Goal: Task Accomplishment & Management: Use online tool/utility

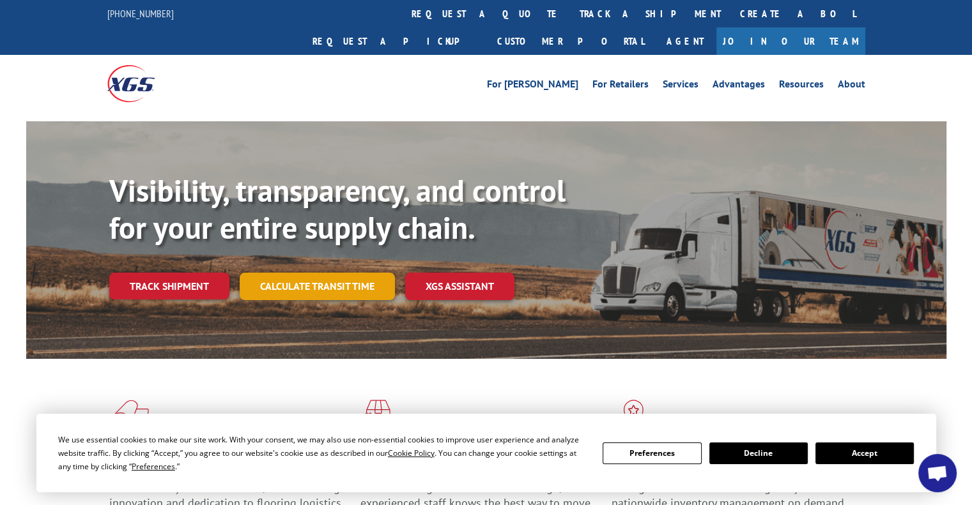
click at [298, 273] on link "Calculate transit time" at bounding box center [317, 286] width 155 height 27
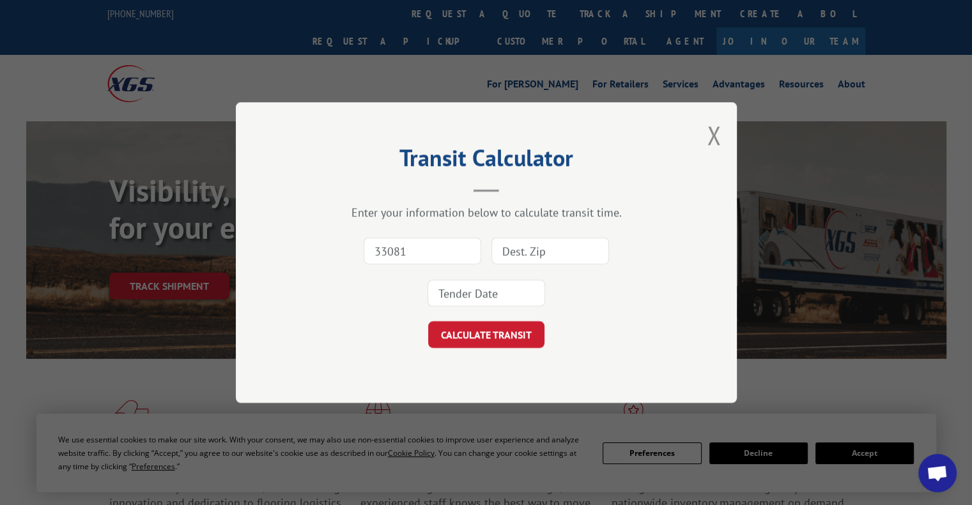
type input "33081"
click at [519, 245] on input at bounding box center [550, 251] width 118 height 27
type input "45040"
click at [453, 294] on input at bounding box center [486, 293] width 118 height 27
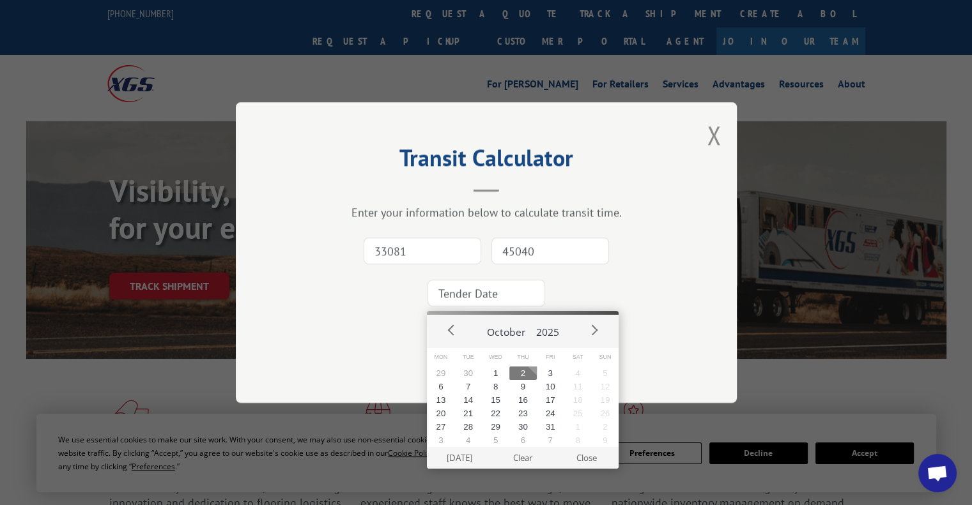
click at [514, 372] on button "2" at bounding box center [522, 373] width 27 height 13
type input "[DATE]"
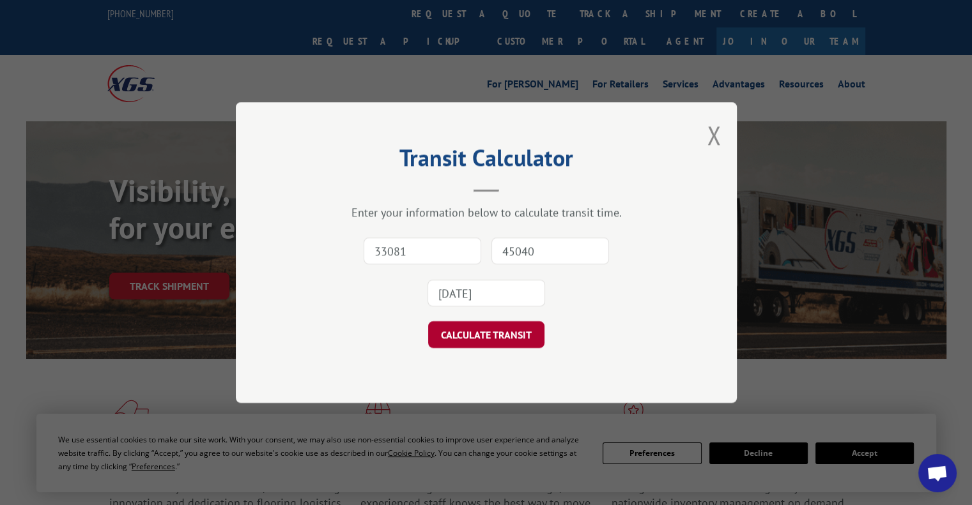
click at [490, 334] on button "CALCULATE TRANSIT" at bounding box center [486, 334] width 116 height 27
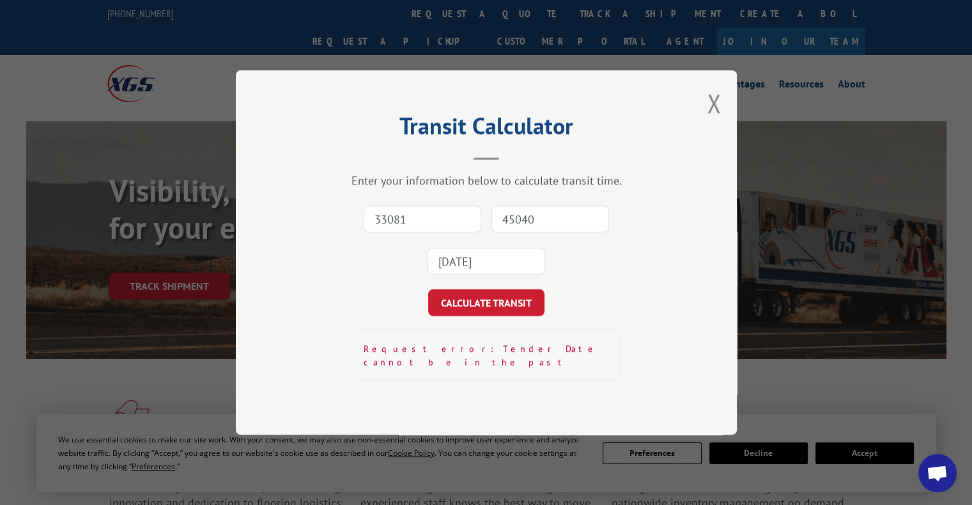
click at [431, 232] on input "33081" at bounding box center [422, 219] width 118 height 27
click at [422, 232] on input "33081" at bounding box center [422, 219] width 118 height 27
type input "33801"
click at [549, 220] on input "45040" at bounding box center [550, 219] width 118 height 27
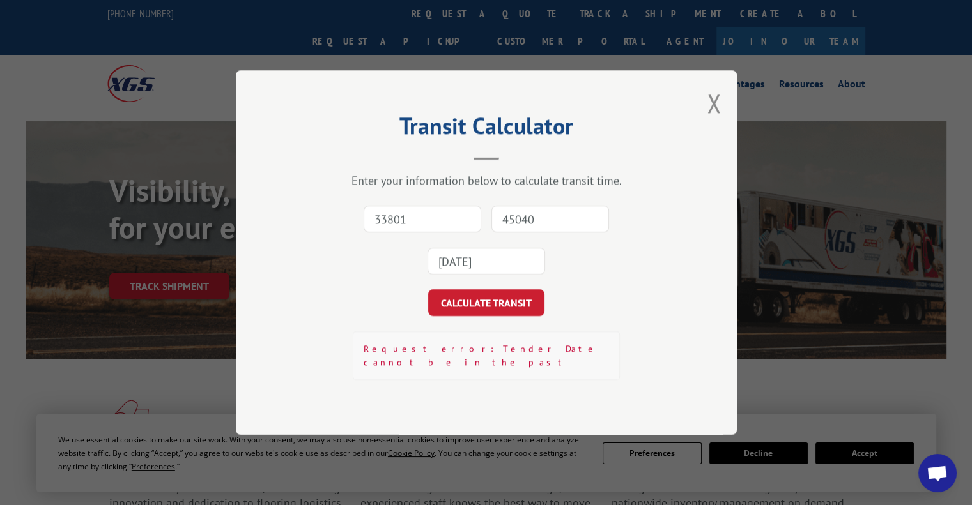
type input "45040"
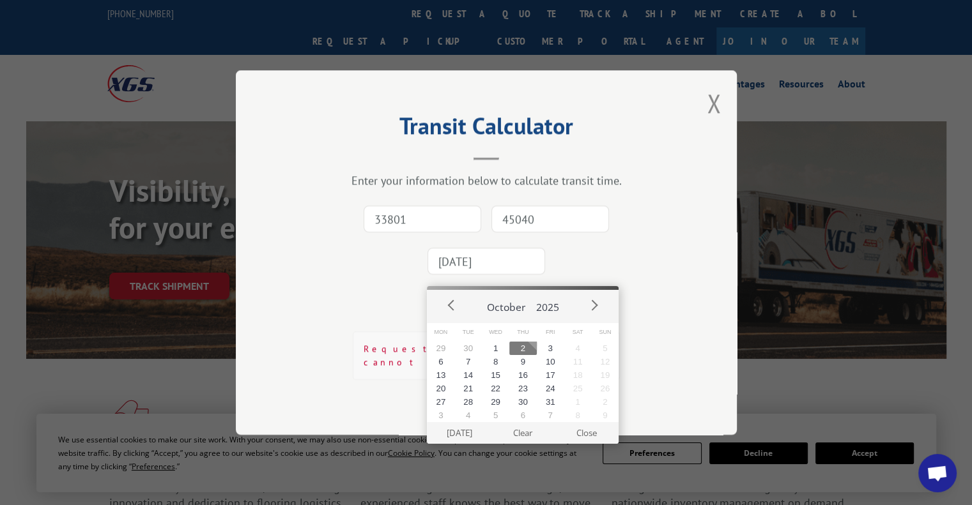
click at [510, 274] on input "[DATE]" at bounding box center [486, 261] width 118 height 27
click at [556, 351] on button "3" at bounding box center [550, 348] width 27 height 13
type input "[DATE]"
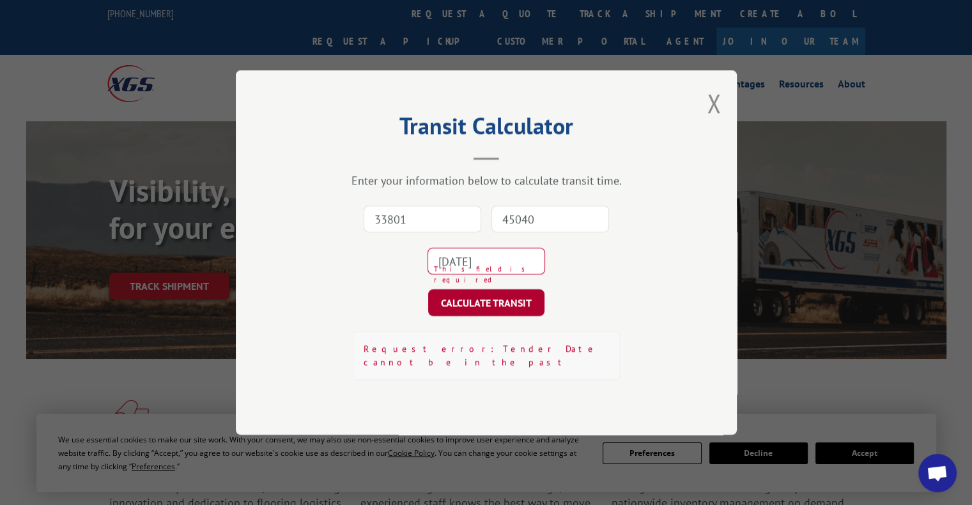
click at [514, 312] on button "CALCULATE TRANSIT" at bounding box center [486, 302] width 116 height 27
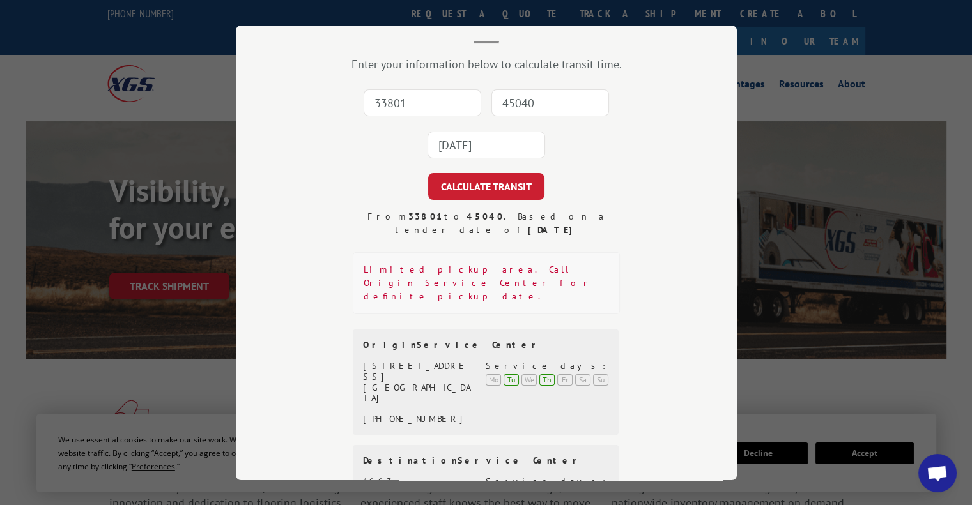
scroll to position [79, 0]
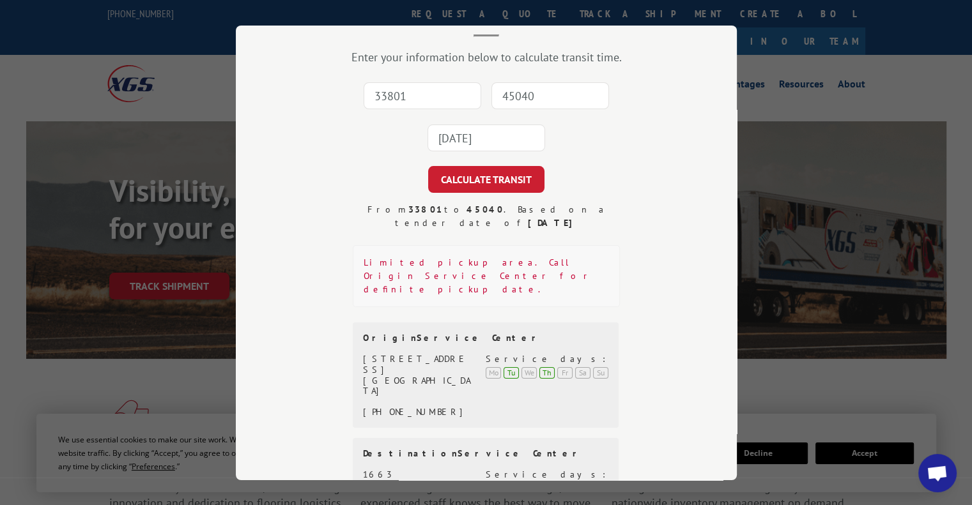
click at [427, 375] on div "[GEOGRAPHIC_DATA]" at bounding box center [417, 386] width 108 height 22
copy div "33805"
click at [399, 88] on input at bounding box center [422, 95] width 118 height 27
paste input "33805"
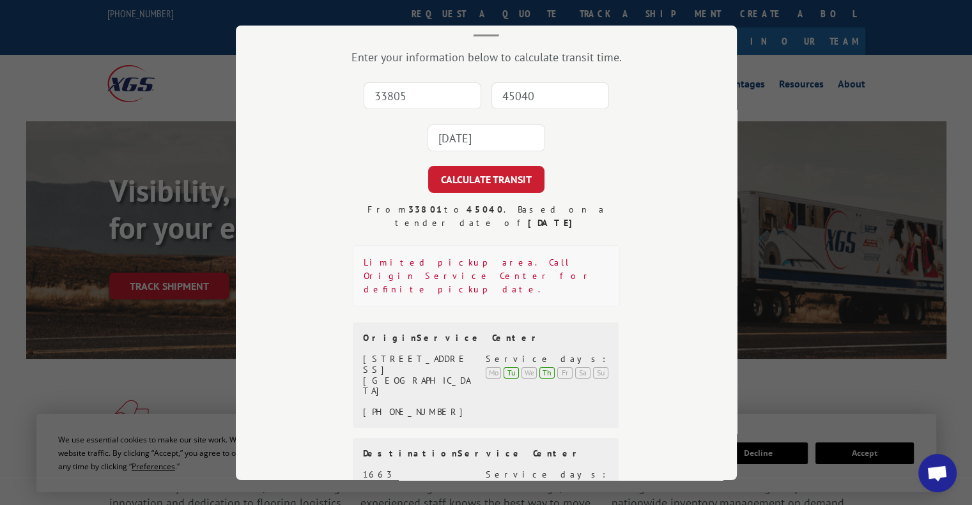
type input "33805"
click at [525, 103] on input "45040" at bounding box center [550, 95] width 118 height 27
type input "45040"
click at [487, 144] on input "[DATE]" at bounding box center [486, 138] width 118 height 27
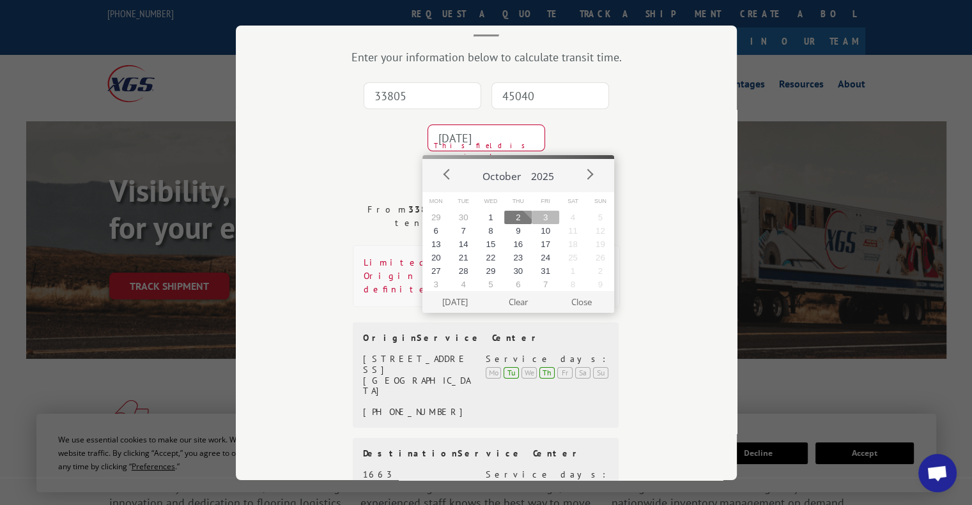
click at [544, 222] on button "3" at bounding box center [544, 217] width 27 height 13
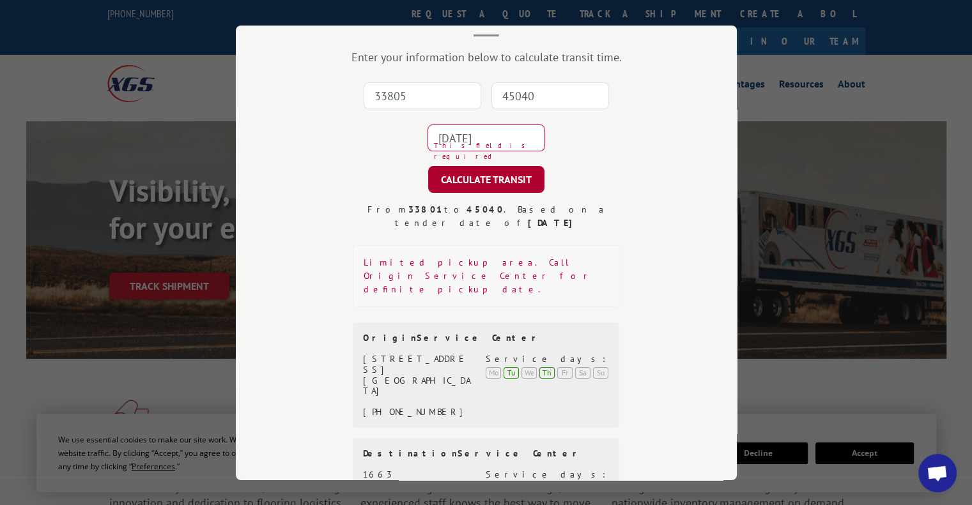
click at [491, 179] on button "CALCULATE TRANSIT" at bounding box center [486, 179] width 116 height 27
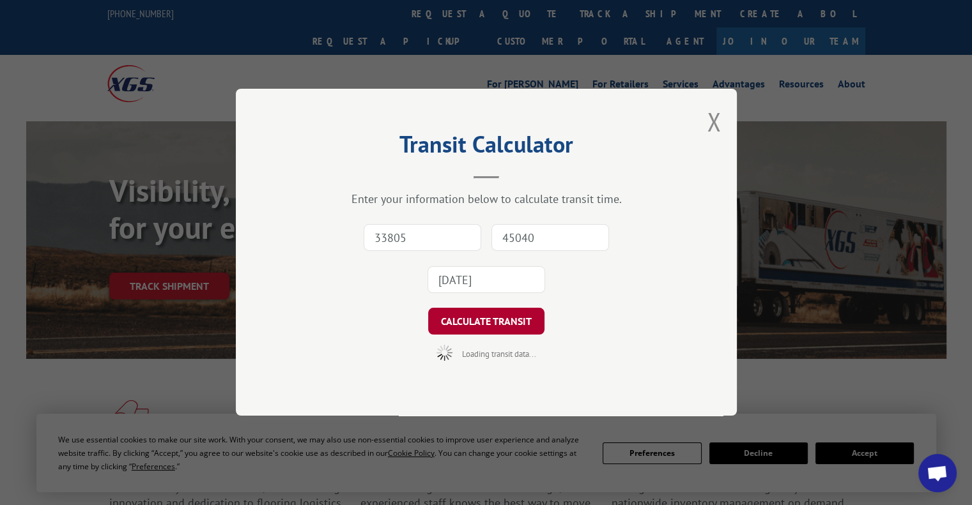
scroll to position [0, 0]
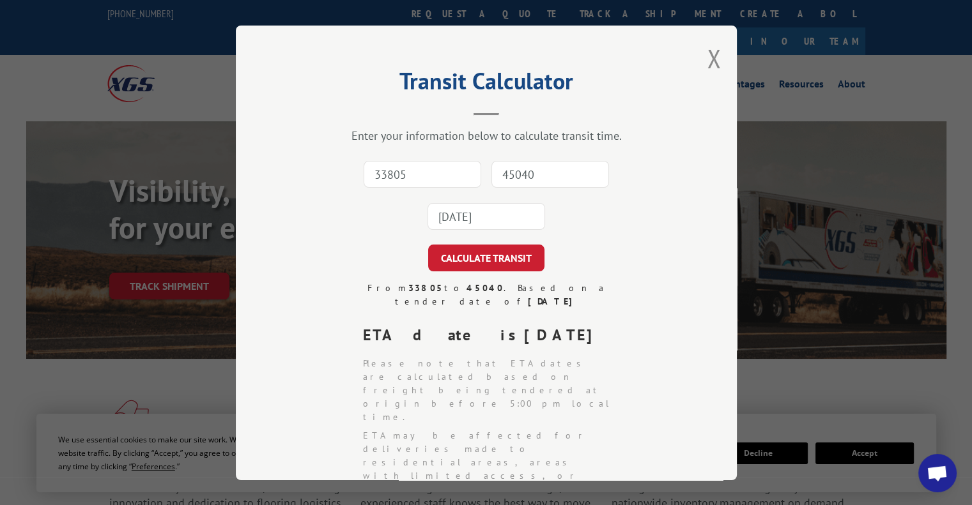
click at [441, 357] on li "Please note that ETA dates are calculated based on freight being tendered at or…" at bounding box center [491, 390] width 257 height 67
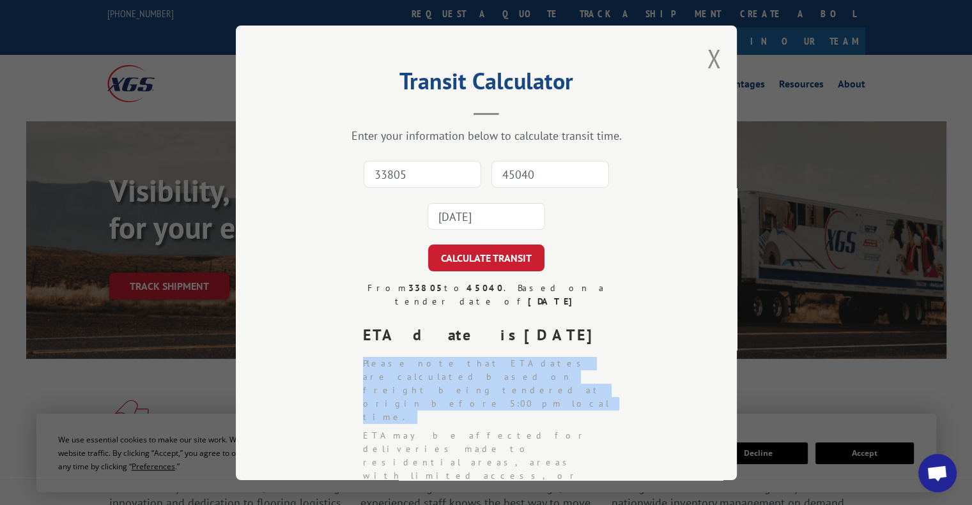
click at [441, 357] on li "Please note that ETA dates are calculated based on freight being tendered at or…" at bounding box center [491, 390] width 257 height 67
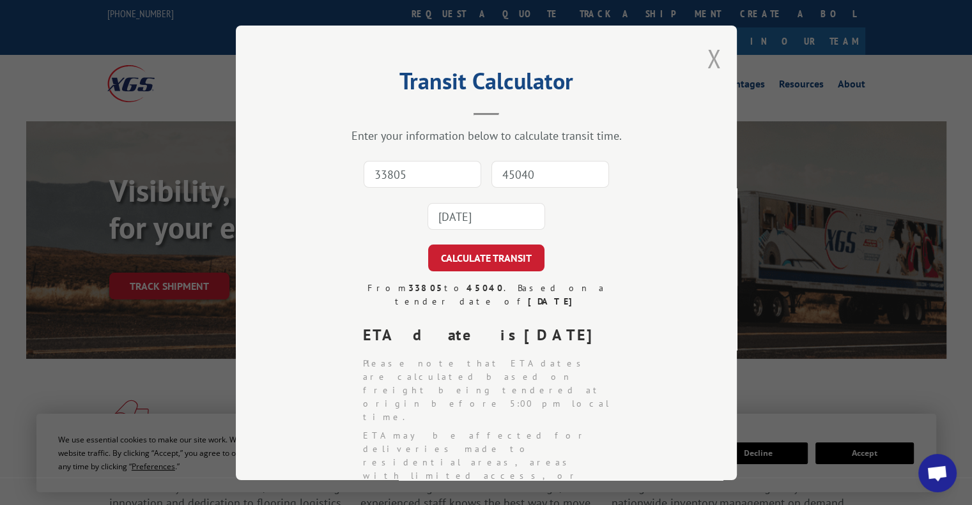
click at [707, 60] on button "Close modal" at bounding box center [714, 59] width 14 height 34
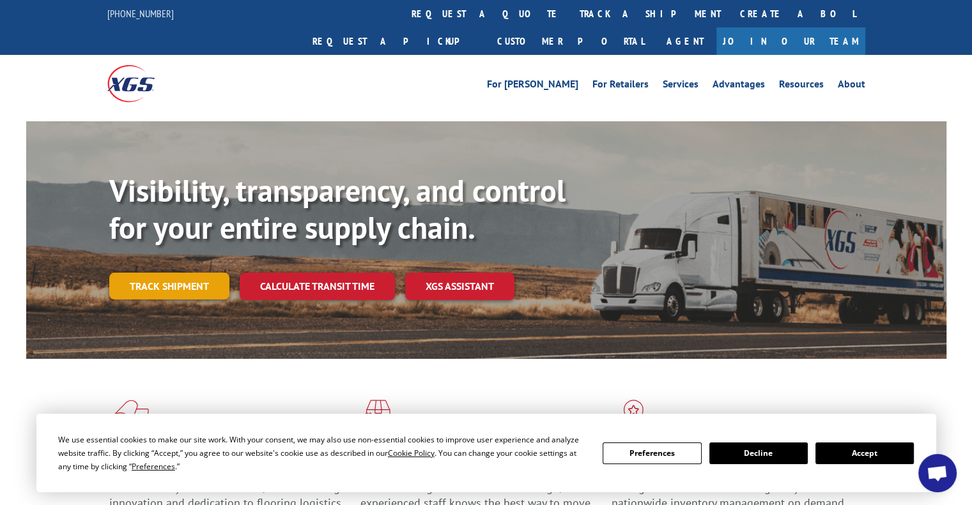
click at [145, 273] on link "Track shipment" at bounding box center [169, 286] width 120 height 27
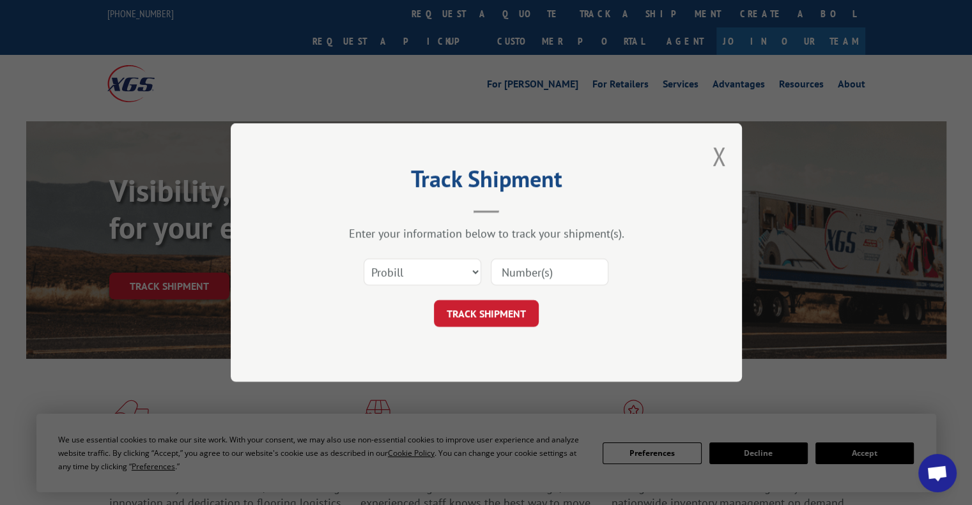
click at [513, 270] on input at bounding box center [550, 272] width 118 height 27
paste input "33805"
type input "33805"
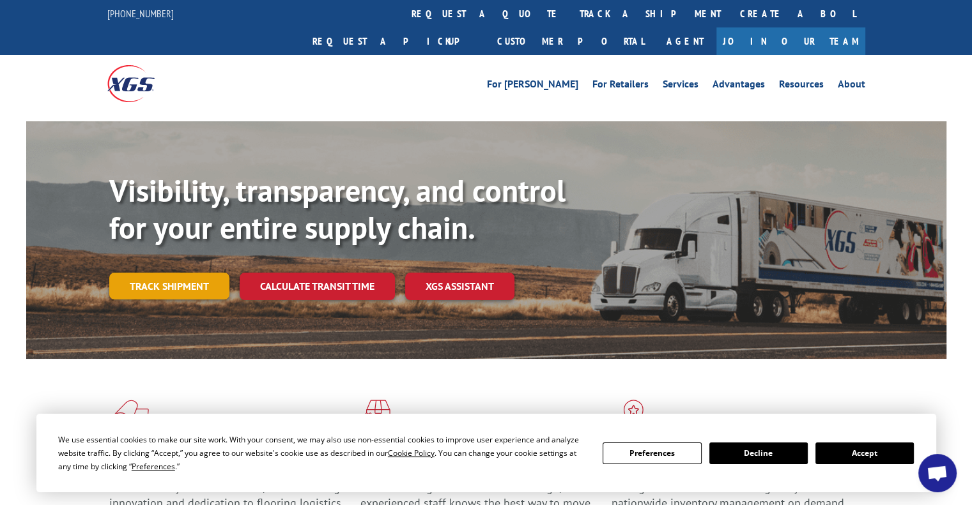
click at [203, 273] on link "Track shipment" at bounding box center [169, 286] width 120 height 27
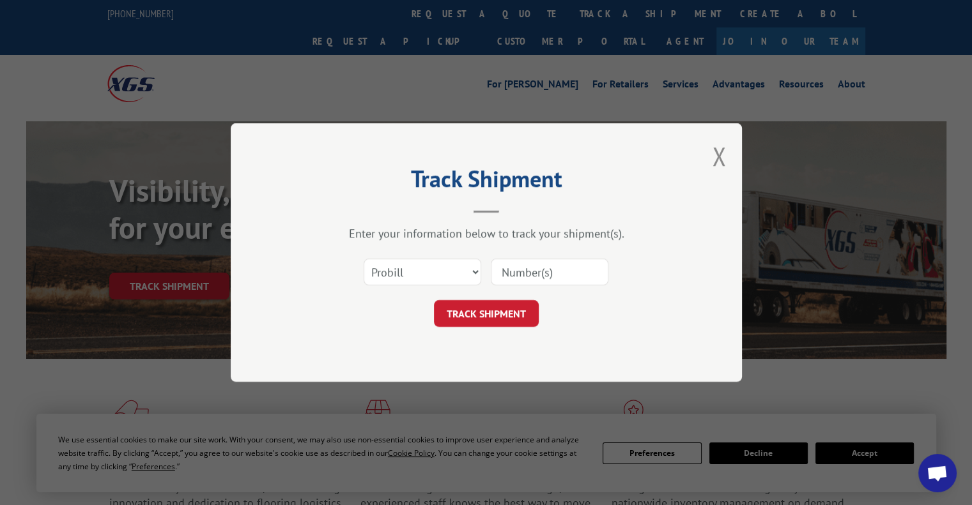
click at [522, 274] on input at bounding box center [550, 272] width 118 height 27
paste input "16945386"
type input "16945386"
click at [502, 319] on button "TRACK SHIPMENT" at bounding box center [486, 313] width 105 height 27
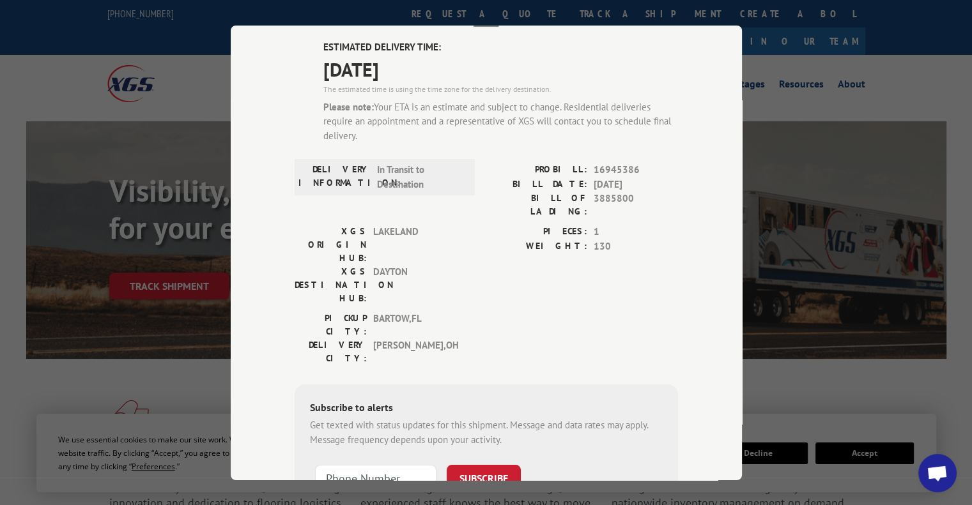
scroll to position [75, 0]
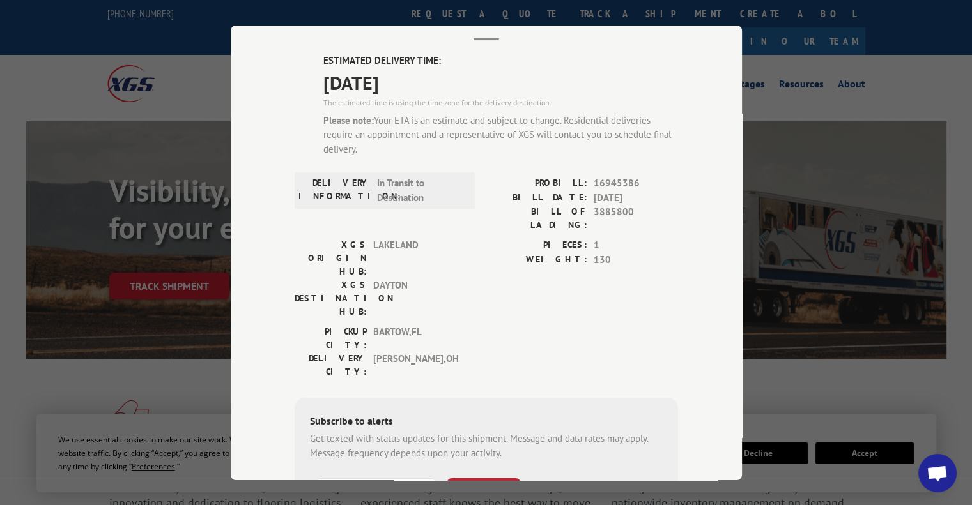
click at [543, 325] on div "PICKUP CITY: BARTOW , FL DELIVERY CITY: MASON , OH" at bounding box center [485, 355] width 383 height 60
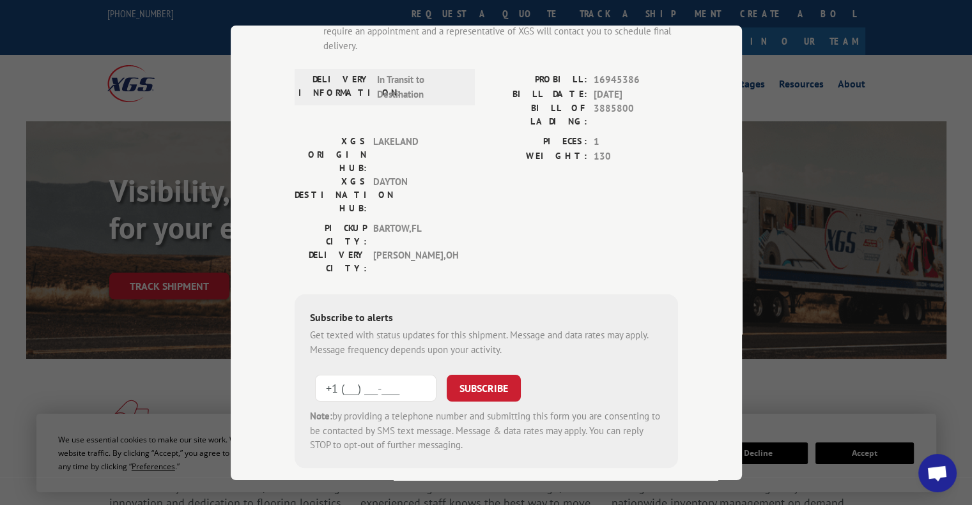
click at [356, 375] on input "+1 (___) ___-____" at bounding box center [375, 388] width 121 height 27
click at [339, 375] on input "+1 (___) ___-____" at bounding box center [375, 388] width 121 height 27
type input "+1 (513) 550-7921"
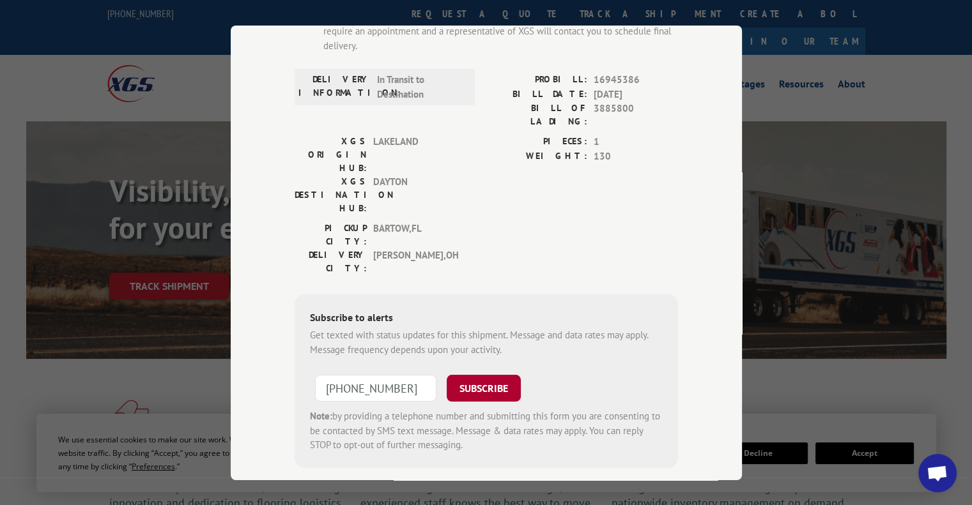
click at [479, 375] on button "SUBSCRIBE" at bounding box center [484, 388] width 74 height 27
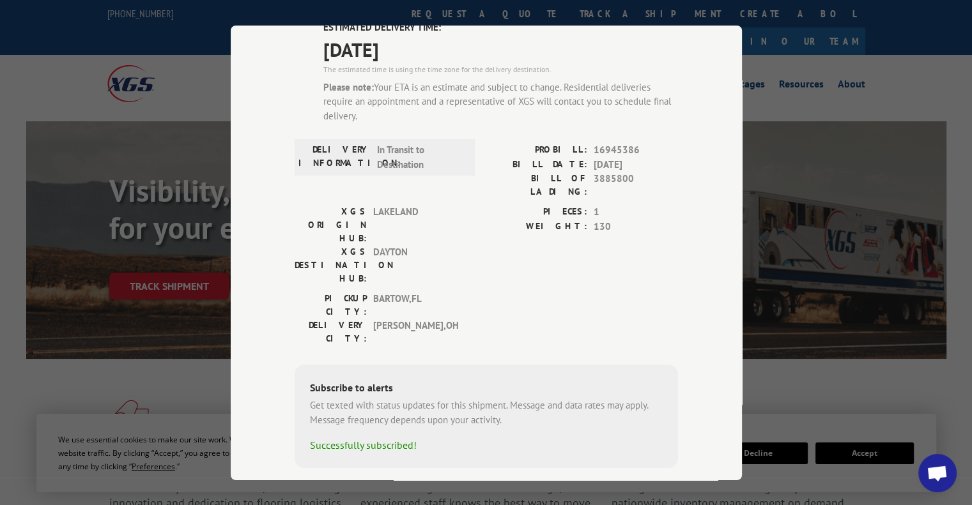
scroll to position [0, 0]
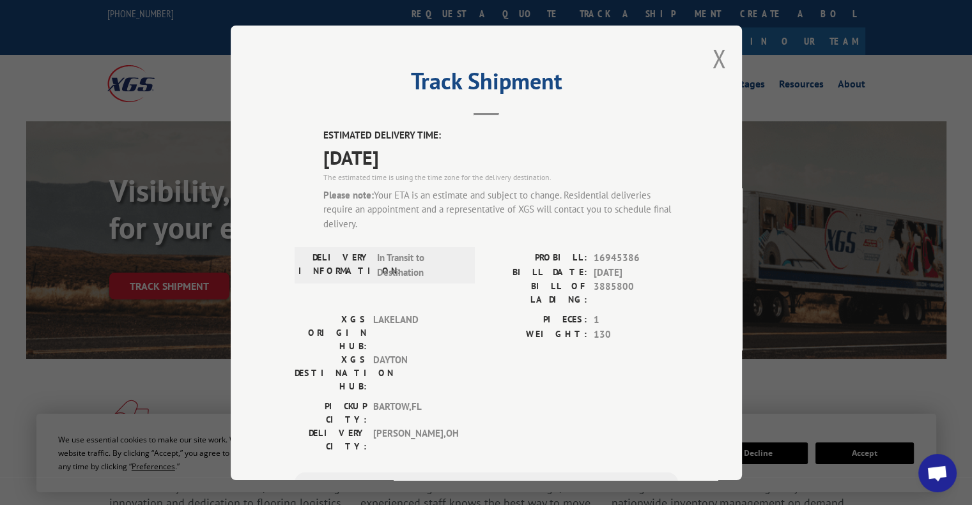
click at [614, 256] on span "16945386" at bounding box center [635, 258] width 84 height 15
copy span "16945386"
click at [712, 59] on button "Close modal" at bounding box center [719, 59] width 14 height 34
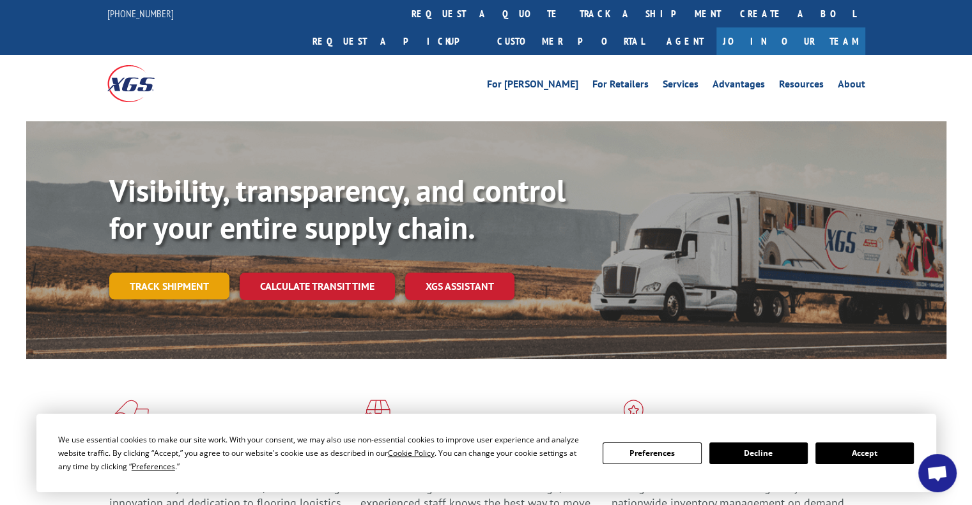
click at [177, 273] on link "Track shipment" at bounding box center [169, 286] width 120 height 27
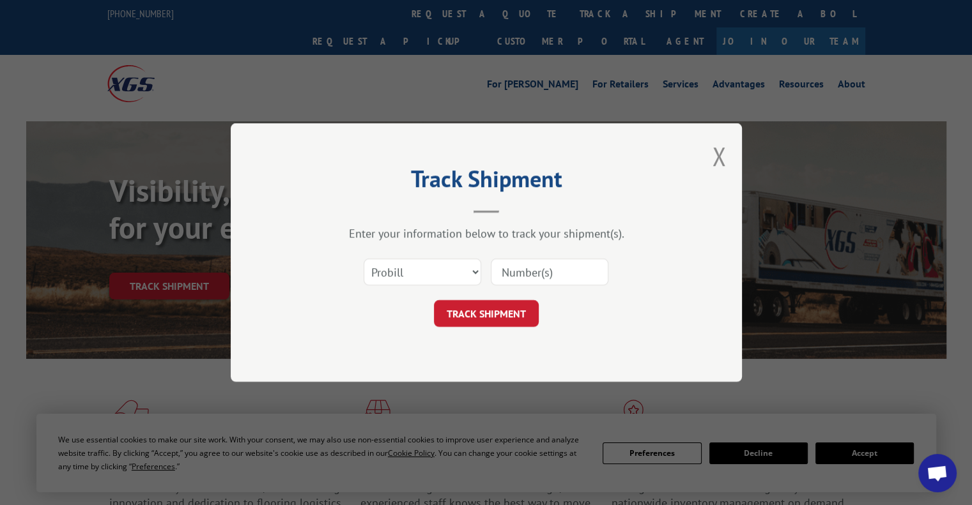
click at [507, 280] on input at bounding box center [550, 272] width 118 height 27
type input "16945387"
click at [511, 310] on button "TRACK SHIPMENT" at bounding box center [486, 313] width 105 height 27
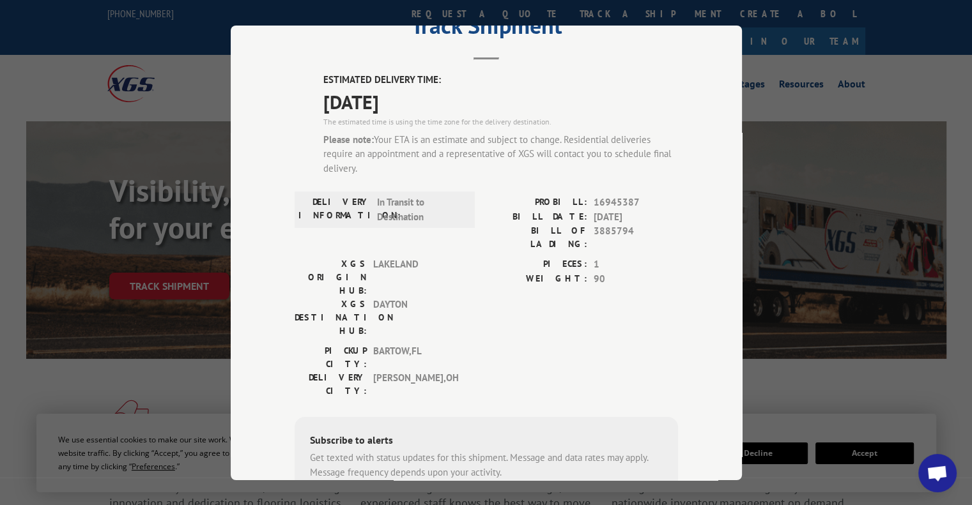
scroll to position [56, 0]
click at [73, 67] on div "Track Shipment ESTIMATED DELIVERY TIME: 10/08/2025 The estimated time is using …" at bounding box center [486, 252] width 972 height 505
click at [410, 149] on div "Please note: Your ETA is an estimate and subject to change. Residential deliver…" at bounding box center [500, 153] width 355 height 43
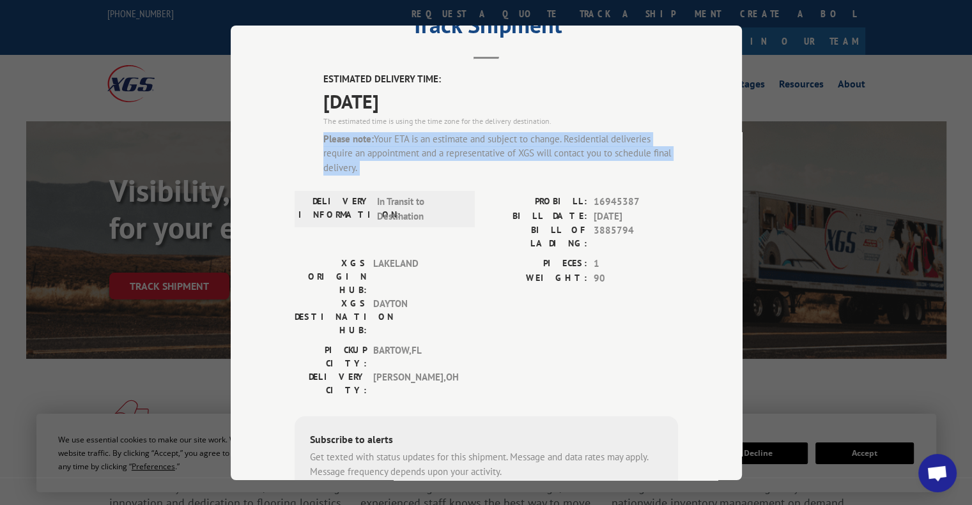
click at [410, 149] on div "Please note: Your ETA is an estimate and subject to change. Residential deliver…" at bounding box center [500, 153] width 355 height 43
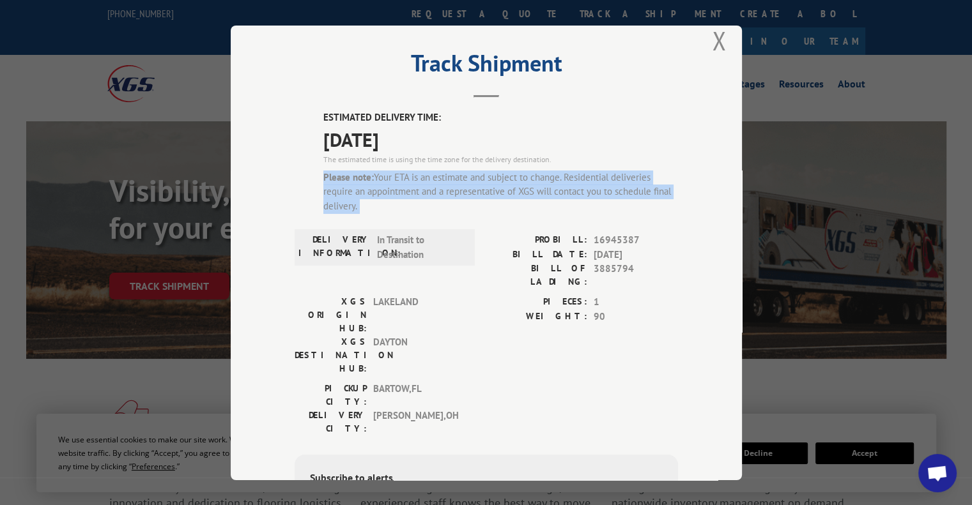
scroll to position [17, 0]
click at [712, 48] on button "Close modal" at bounding box center [719, 41] width 14 height 34
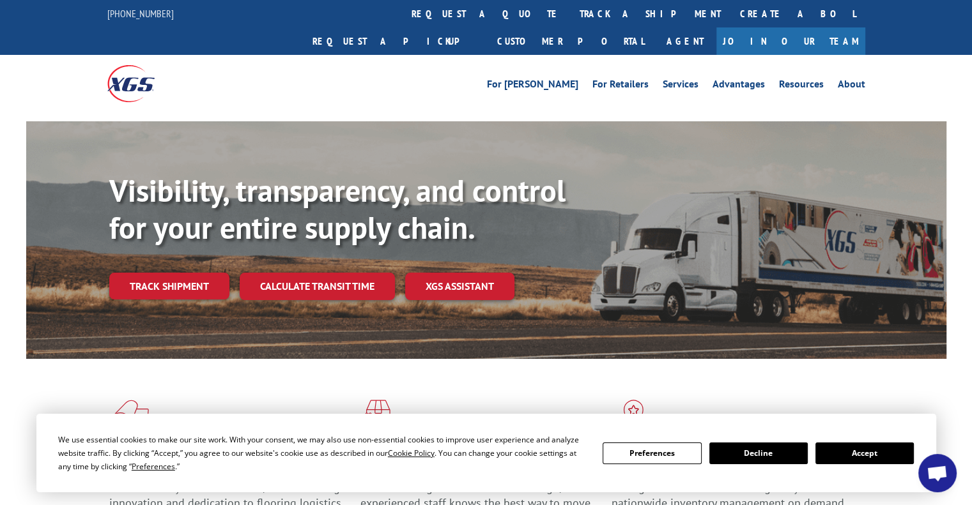
click at [298, 243] on div "Visibility, transparency, and control for your entire supply chain. Track shipm…" at bounding box center [527, 261] width 837 height 178
click at [307, 273] on link "Calculate transit time" at bounding box center [317, 286] width 155 height 27
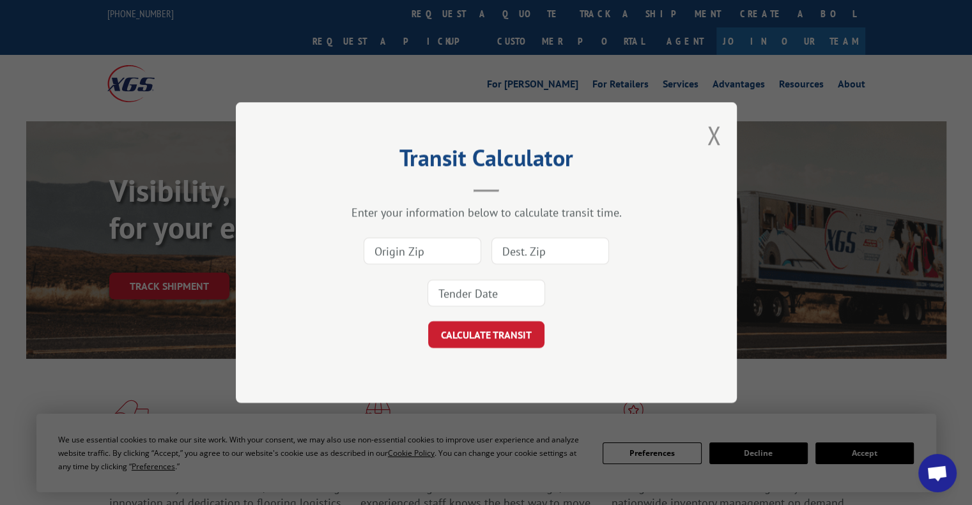
click at [415, 257] on input at bounding box center [422, 251] width 118 height 27
paste input "16945386"
type input "16945386"
type input "33801"
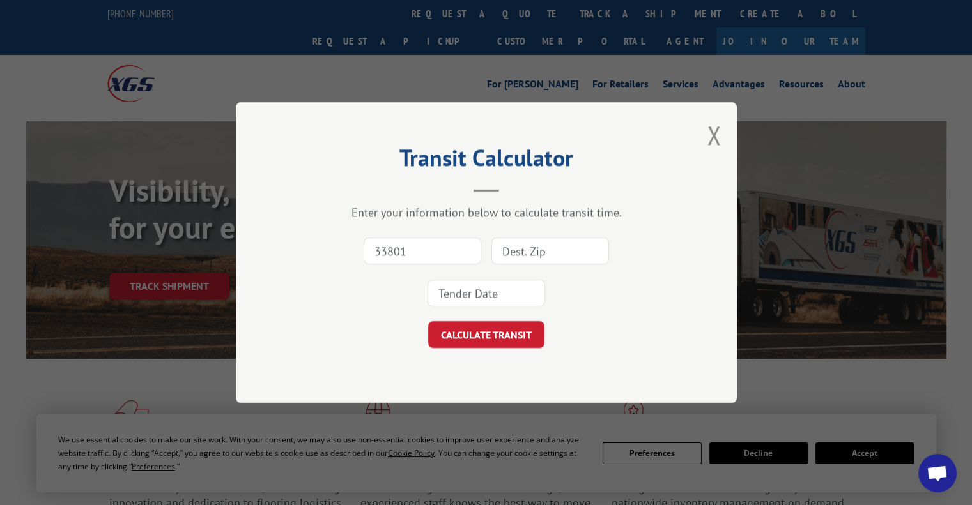
click at [552, 256] on input at bounding box center [550, 251] width 118 height 27
type input "45040"
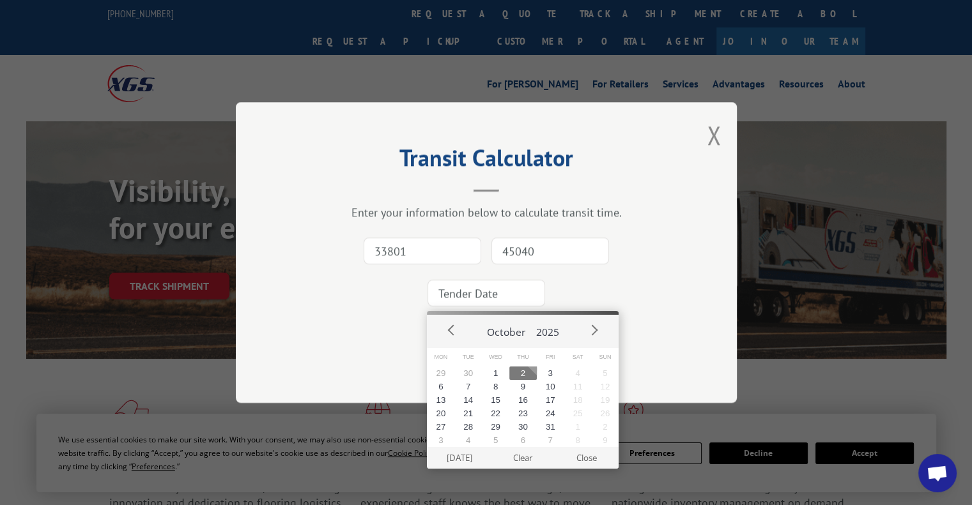
click at [515, 293] on input at bounding box center [486, 293] width 118 height 27
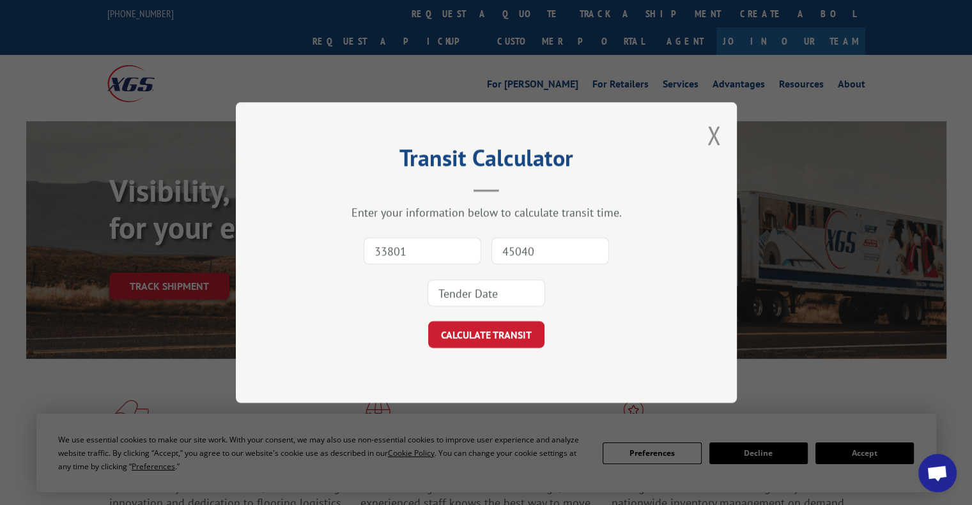
click at [515, 293] on input at bounding box center [486, 293] width 118 height 27
click at [501, 288] on input at bounding box center [486, 293] width 118 height 27
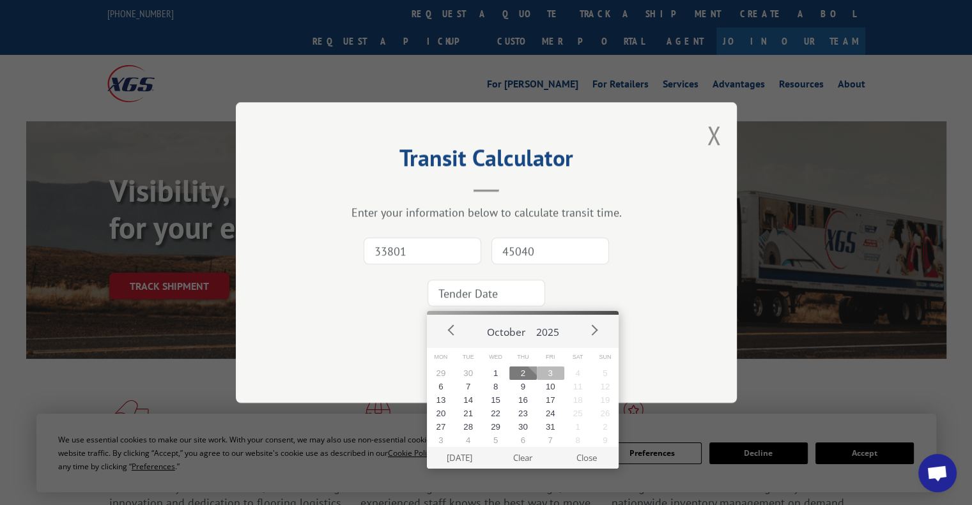
click at [551, 374] on button "3" at bounding box center [550, 373] width 27 height 13
type input "[DATE]"
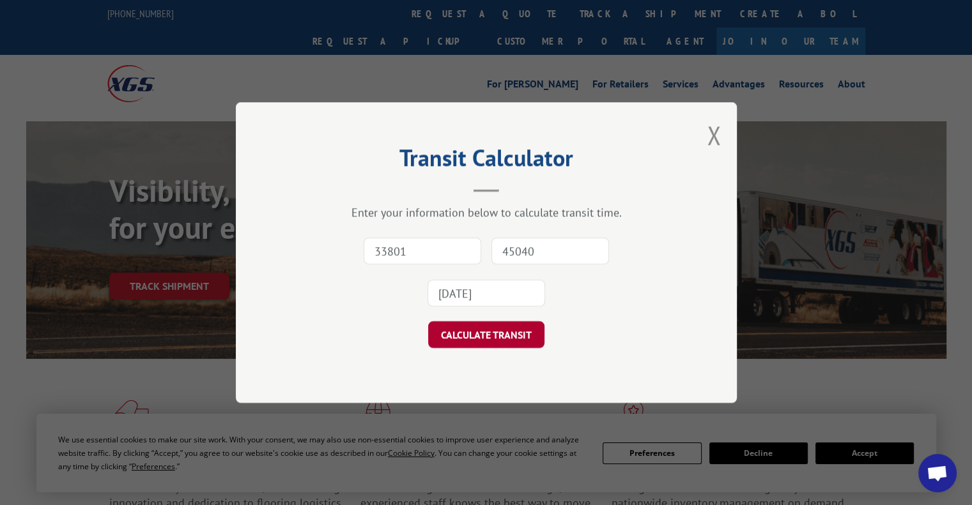
click at [495, 343] on button "CALCULATE TRANSIT" at bounding box center [486, 334] width 116 height 27
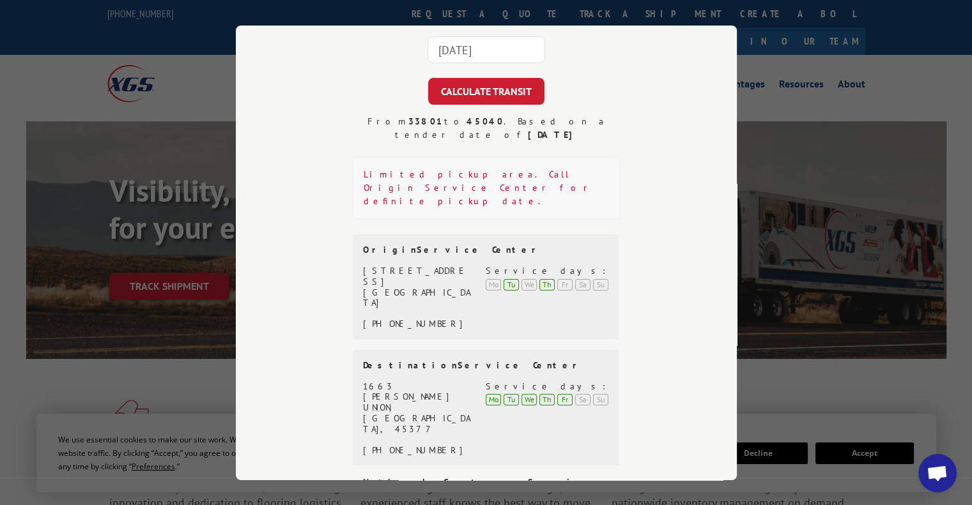
scroll to position [169, 0]
click at [413, 401] on div "UNION, [GEOGRAPHIC_DATA], 45377" at bounding box center [417, 417] width 108 height 32
copy div "45377"
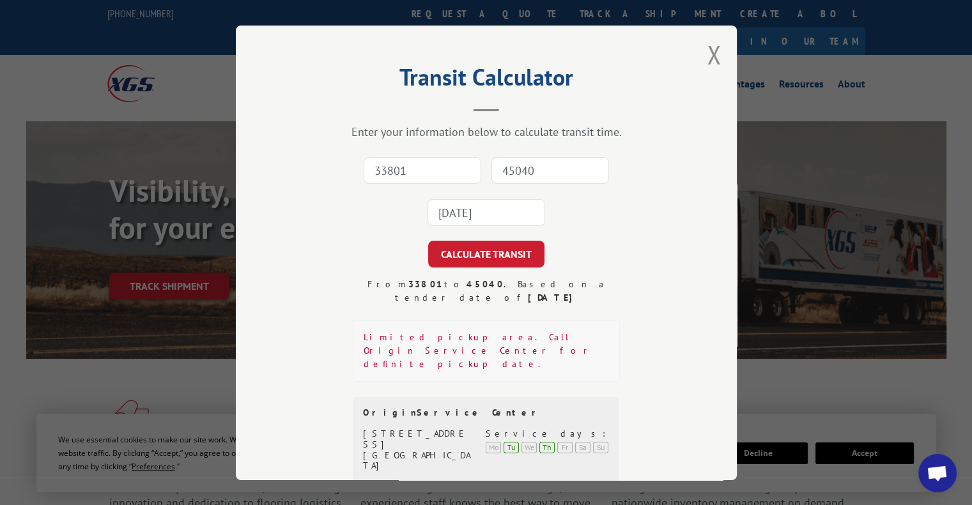
scroll to position [3, 0]
click at [413, 181] on input "33801" at bounding box center [422, 171] width 118 height 27
paste input "45377"
type input "45377"
click at [491, 173] on input "45040" at bounding box center [550, 171] width 118 height 27
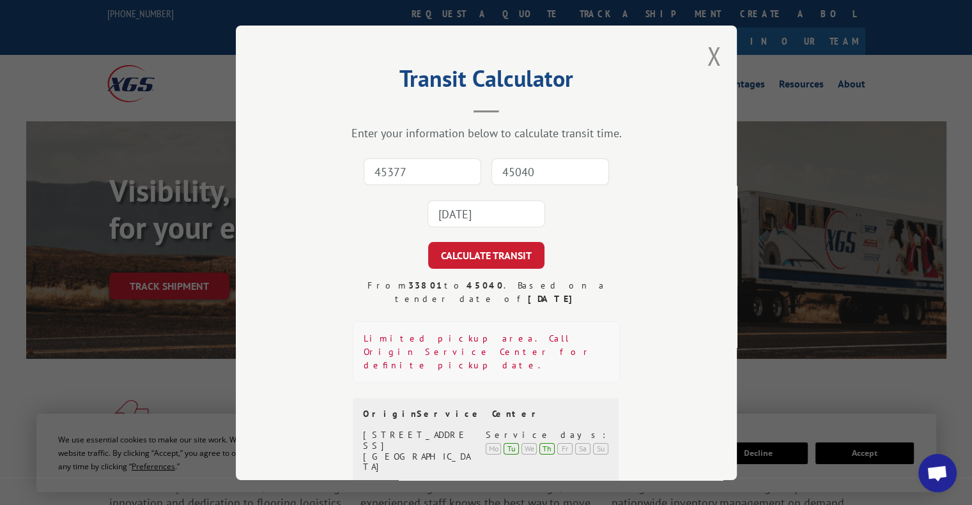
type input "45040"
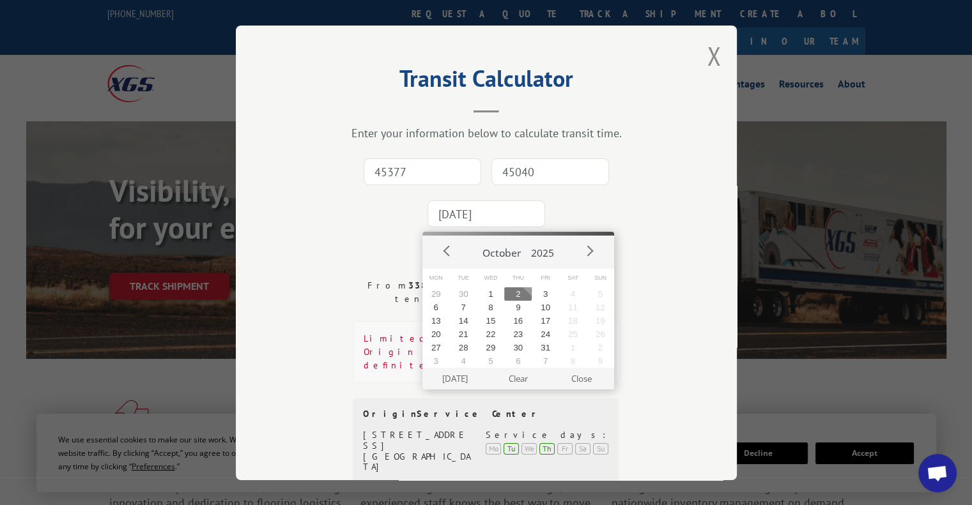
click at [470, 210] on input "[DATE]" at bounding box center [486, 214] width 118 height 27
click at [540, 292] on button "3" at bounding box center [544, 293] width 27 height 13
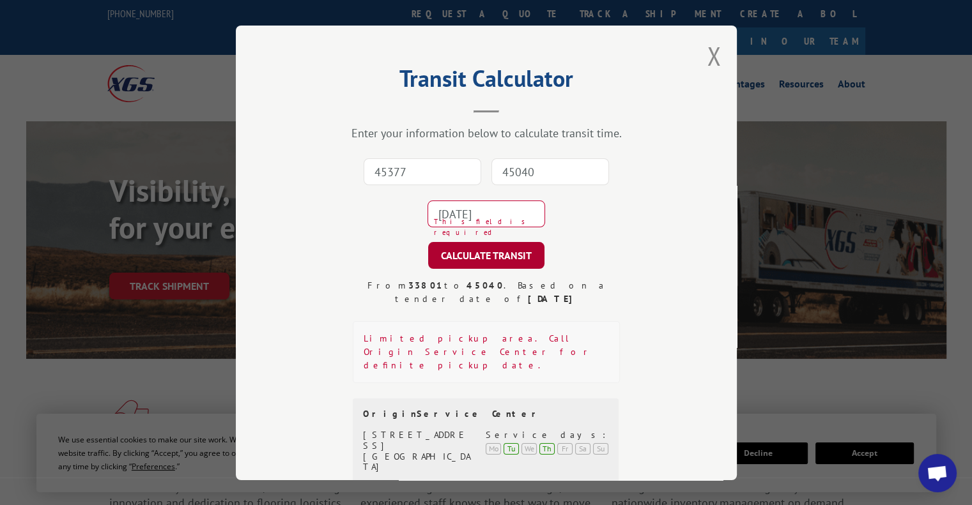
click at [507, 261] on button "CALCULATE TRANSIT" at bounding box center [486, 255] width 116 height 27
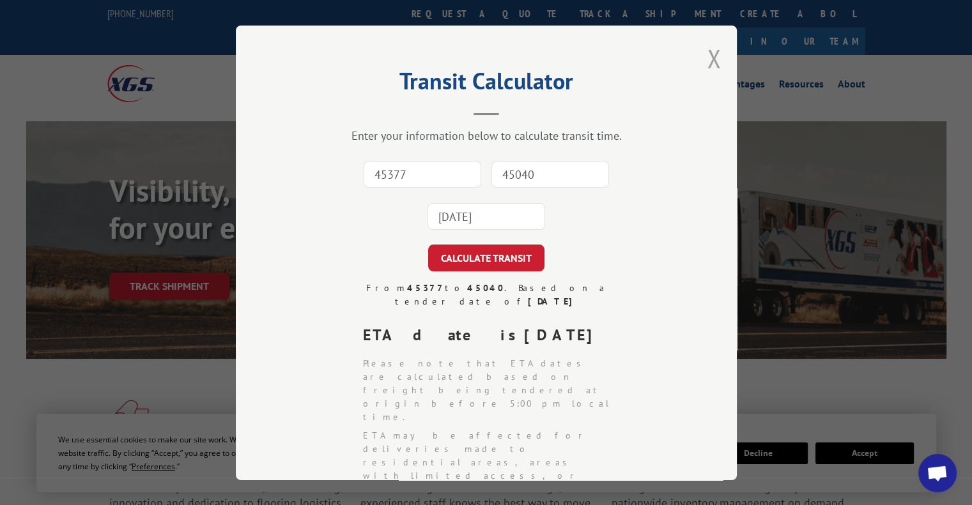
click at [712, 50] on button "Close modal" at bounding box center [714, 59] width 14 height 34
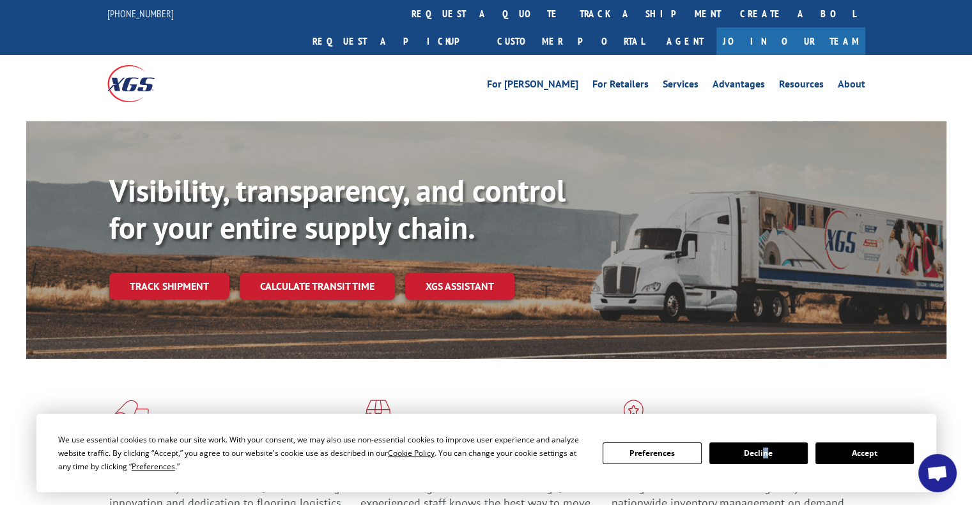
click at [768, 461] on div "We use essential cookies to make our site work. With your consent, we may also …" at bounding box center [485, 453] width 855 height 40
click at [768, 461] on button "Decline" at bounding box center [758, 454] width 98 height 22
